Goal: Information Seeking & Learning: Learn about a topic

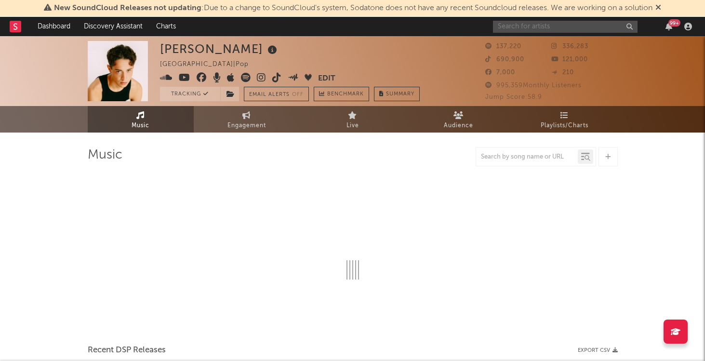
click at [564, 27] on input "text" at bounding box center [565, 27] width 145 height 12
select select "6m"
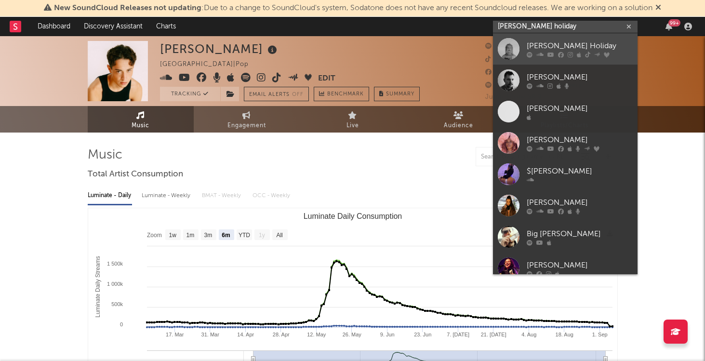
type input "[PERSON_NAME] holiday"
click at [560, 43] on div "[PERSON_NAME] Holiday" at bounding box center [580, 46] width 106 height 12
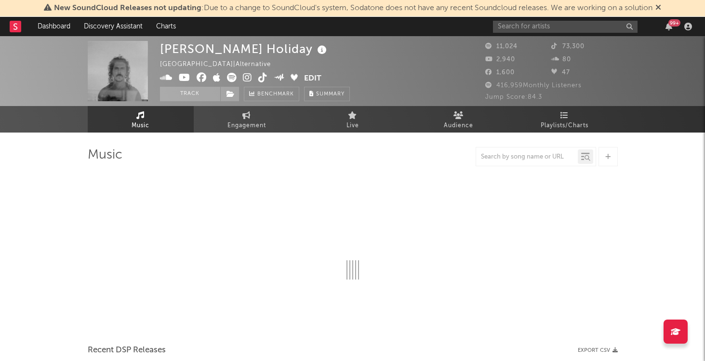
select select "6m"
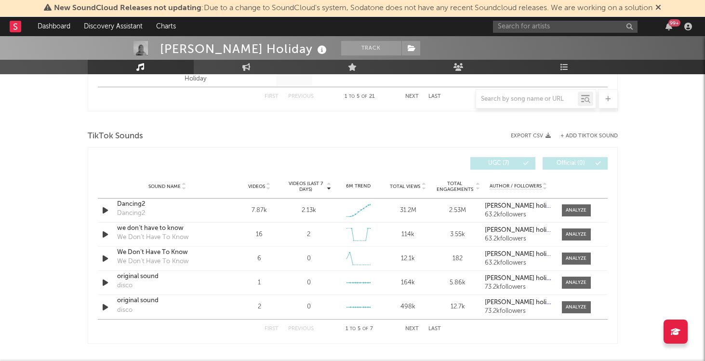
scroll to position [628, 0]
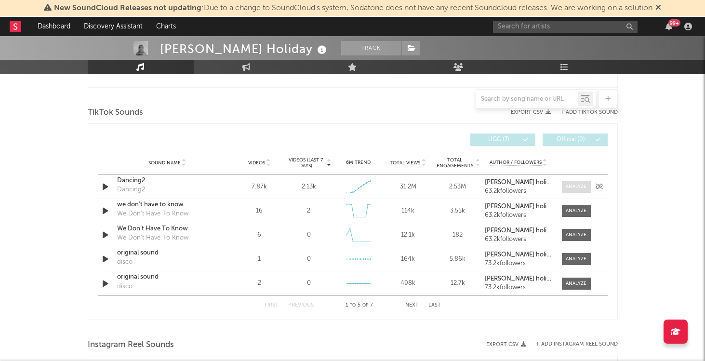
click at [574, 187] on div at bounding box center [576, 186] width 21 height 7
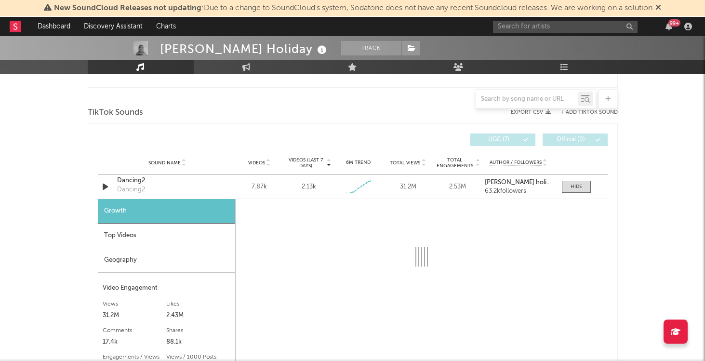
select select "1w"
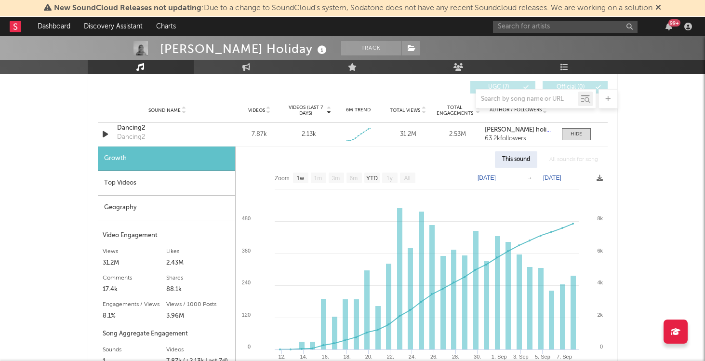
scroll to position [682, 0]
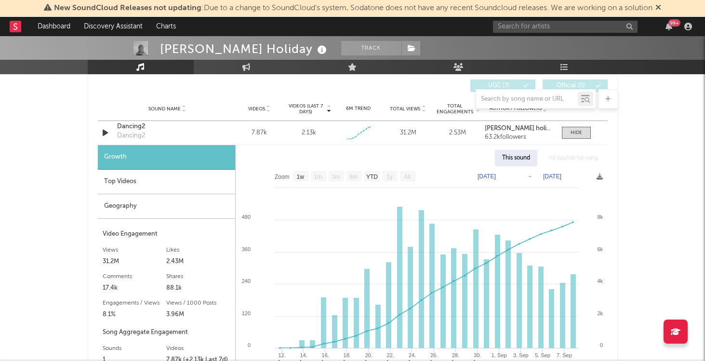
click at [187, 182] on div "Top Videos" at bounding box center [166, 182] width 137 height 25
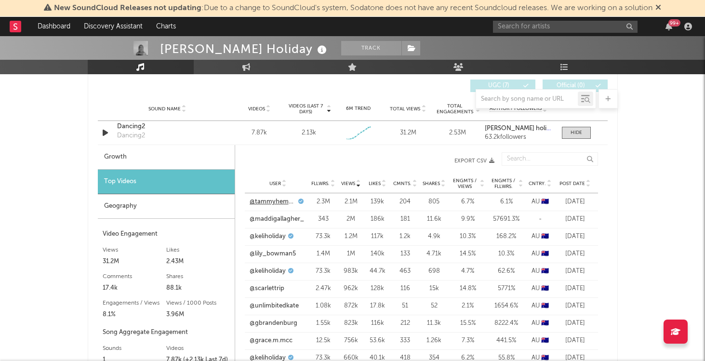
click at [267, 203] on link "@tammyhembrow" at bounding box center [273, 202] width 46 height 10
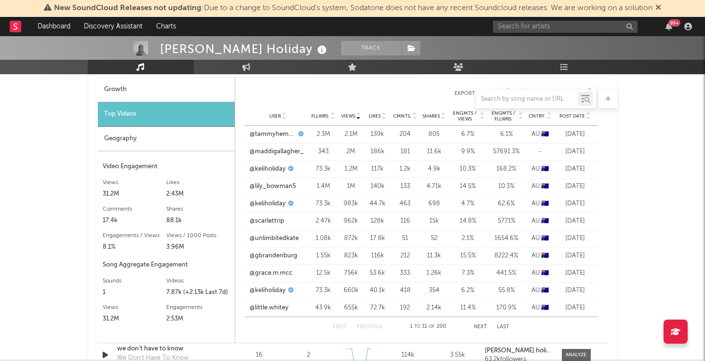
scroll to position [748, 0]
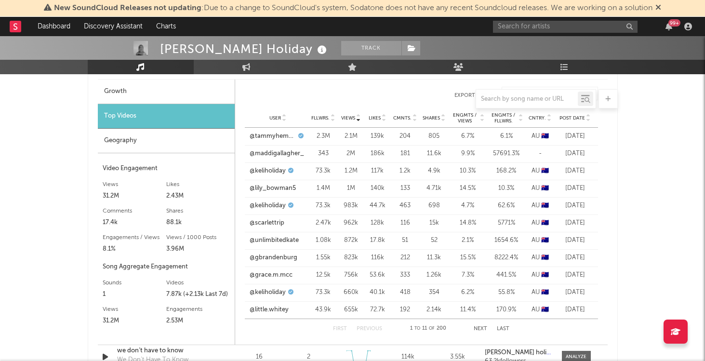
click at [571, 118] on span "Post Date" at bounding box center [573, 118] width 26 height 6
click at [267, 310] on link "@yuqisfavgir1" at bounding box center [270, 310] width 40 height 10
